Goal: Information Seeking & Learning: Learn about a topic

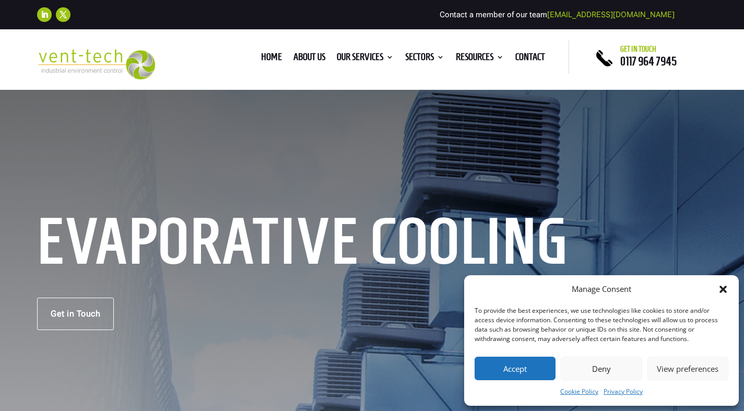
click at [340, 233] on h1 "Evaporative Cooling" at bounding box center [480, 243] width 887 height 55
click at [372, 327] on div "Get in Touch" at bounding box center [372, 313] width 670 height 32
click at [275, 238] on h1 "Evaporative Cooling" at bounding box center [480, 243] width 887 height 55
click at [244, 118] on div "Evaporative Cooling Get in Touch" at bounding box center [372, 275] width 744 height 372
click at [513, 276] on div "Manage Consent To provide the best experiences, we use technologies like cookie…" at bounding box center [601, 340] width 274 height 130
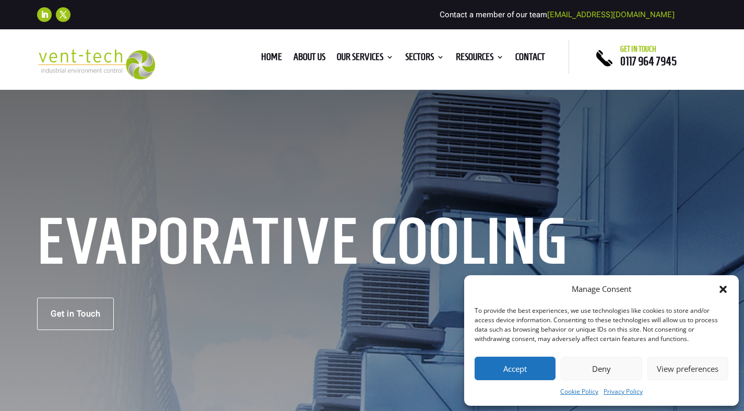
click at [332, 189] on div "Evaporative Cooling Get in Touch" at bounding box center [372, 275] width 744 height 372
click at [373, 243] on h1 "Evaporative Cooling" at bounding box center [480, 243] width 887 height 55
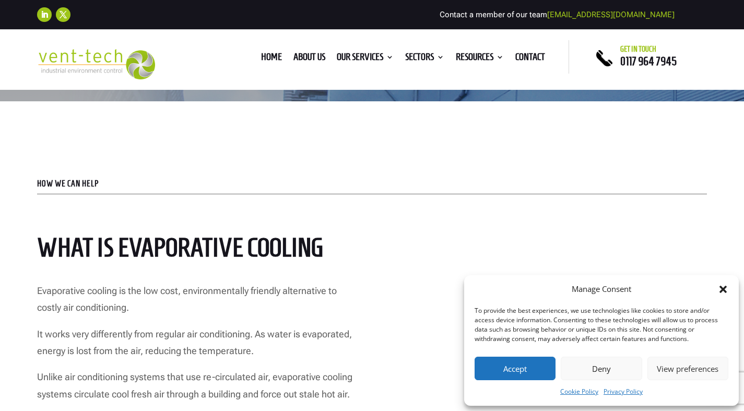
click at [523, 183] on p "HOW WE CAN HELP" at bounding box center [372, 184] width 670 height 8
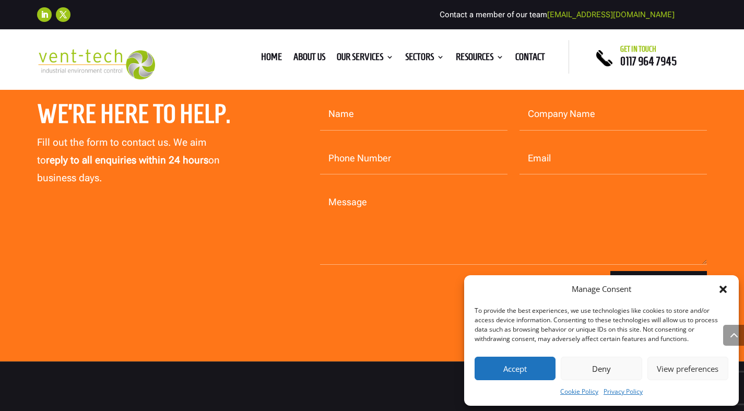
scroll to position [3632, 0]
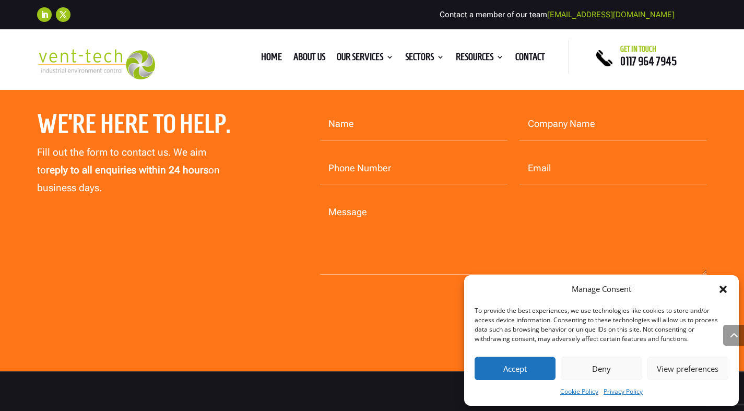
click at [302, 371] on div "We’re here to help. Fill out the form to contact us. We aim to reply to all enq…" at bounding box center [372, 211] width 744 height 319
